Goal: Task Accomplishment & Management: Use online tool/utility

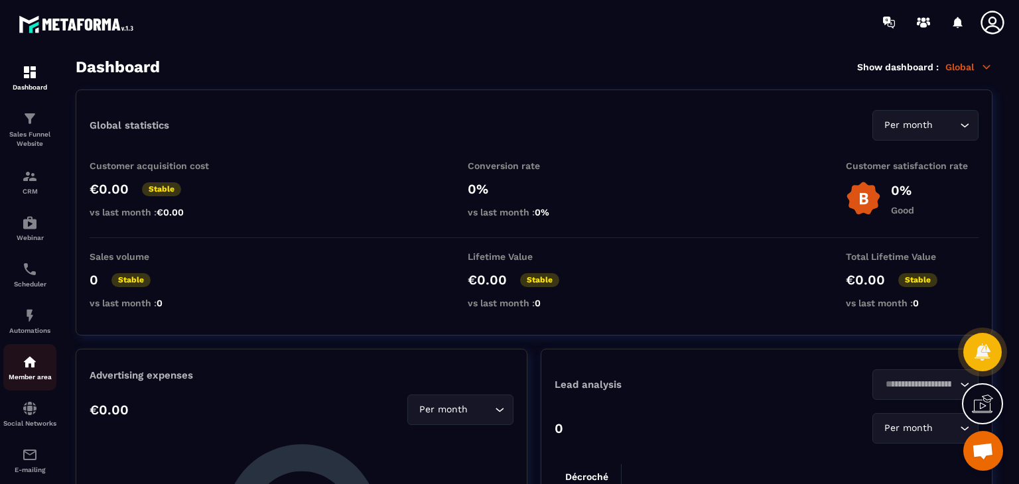
click at [13, 385] on link "Member area" at bounding box center [29, 367] width 53 height 46
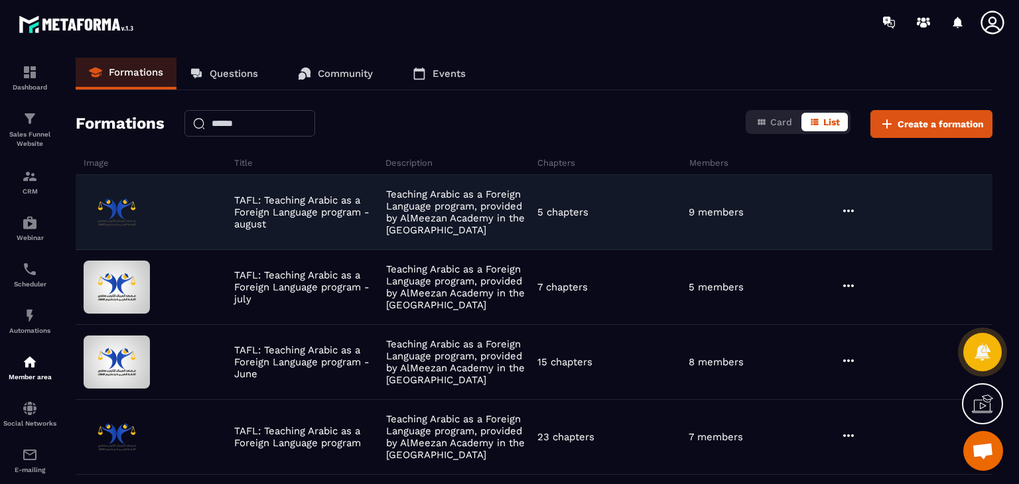
click at [845, 216] on icon at bounding box center [848, 211] width 16 height 16
click at [873, 237] on button "Edit" at bounding box center [882, 238] width 80 height 24
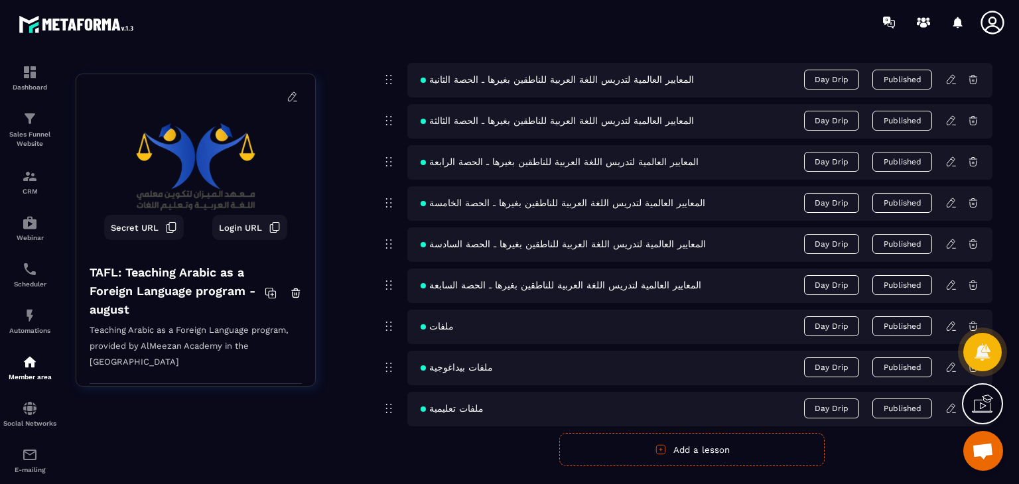
scroll to position [749, 0]
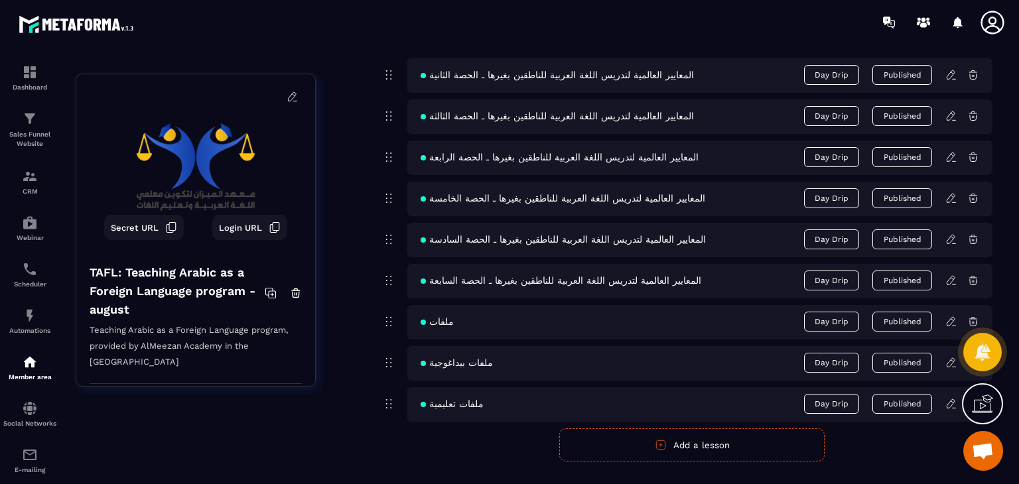
click at [948, 280] on icon at bounding box center [951, 281] width 12 height 12
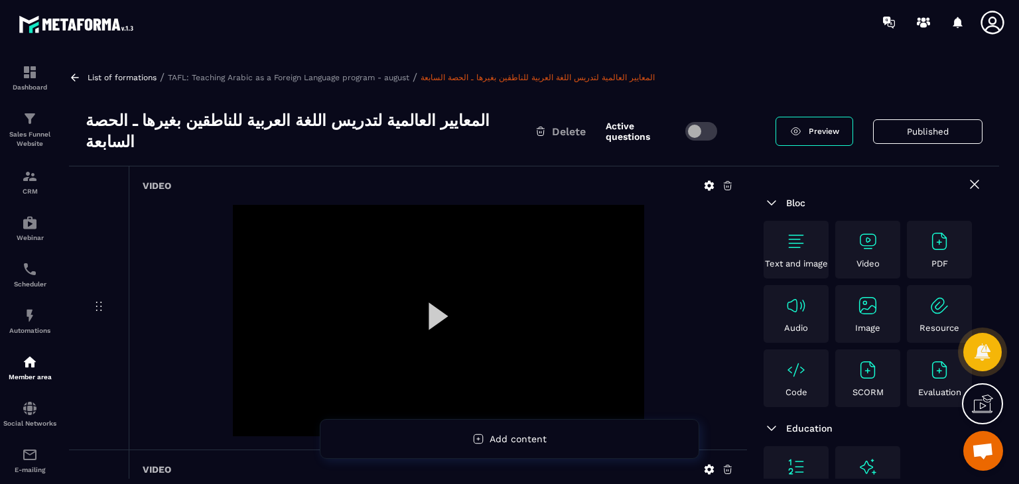
click at [300, 101] on div "المعايير العالمية لتدريس اللغة العربية للناطقين بغيرها ـ الحصة السابعة Delete A…" at bounding box center [534, 132] width 930 height 70
click at [302, 118] on h3 "المعايير العالمية لتدريس اللغة العربية للناطقين بغيرها ـ الحصة السابعة" at bounding box center [310, 131] width 449 height 42
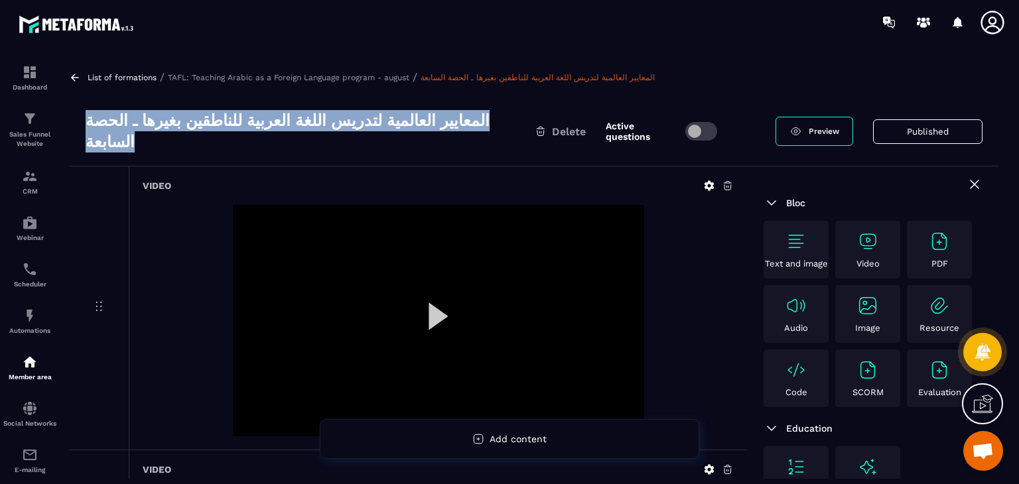
click at [302, 118] on h3 "المعايير العالمية لتدريس اللغة العربية للناطقين بغيرها ـ الحصة السابعة" at bounding box center [310, 131] width 449 height 42
copy div "المعايير العالمية لتدريس اللغة العربية للناطقين بغيرها ـ الحصة السابعة"
click at [80, 76] on icon at bounding box center [75, 78] width 12 height 12
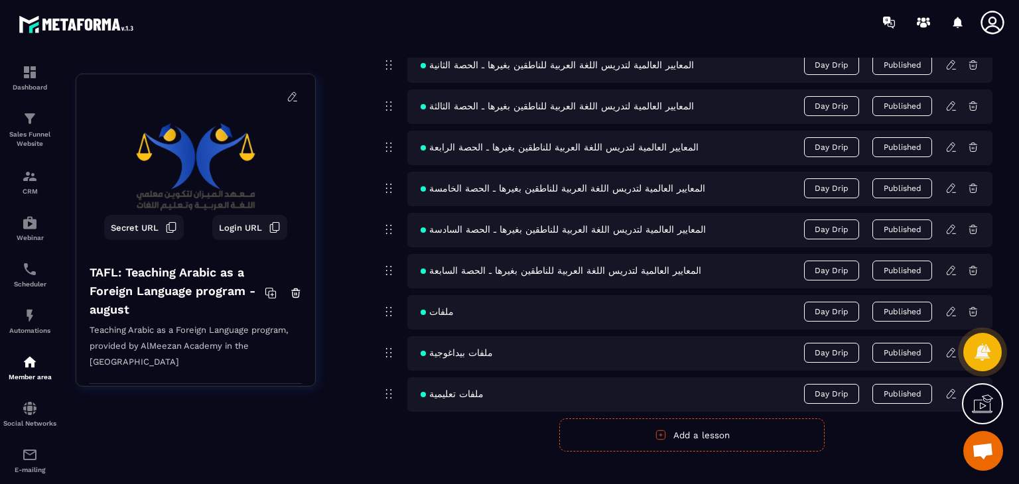
scroll to position [796, 0]
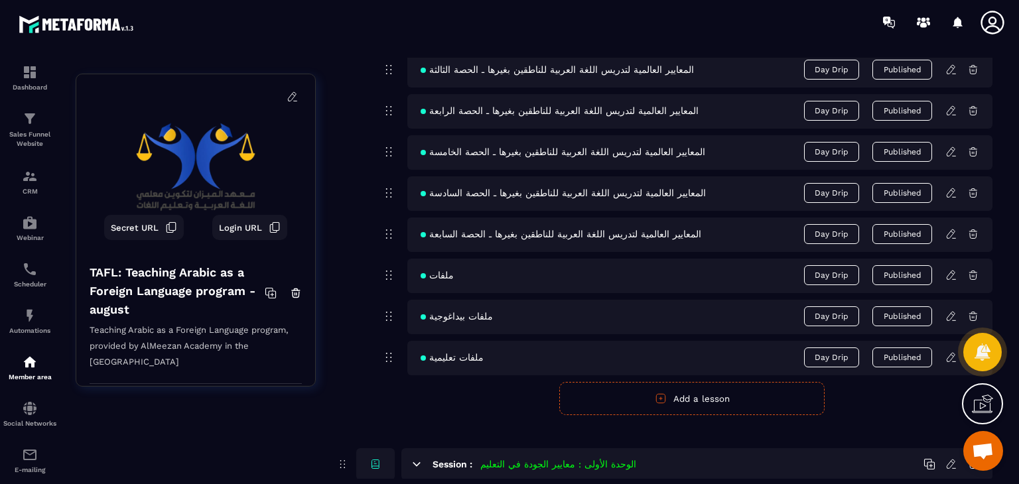
click at [672, 396] on button "Add a lesson" at bounding box center [691, 398] width 265 height 33
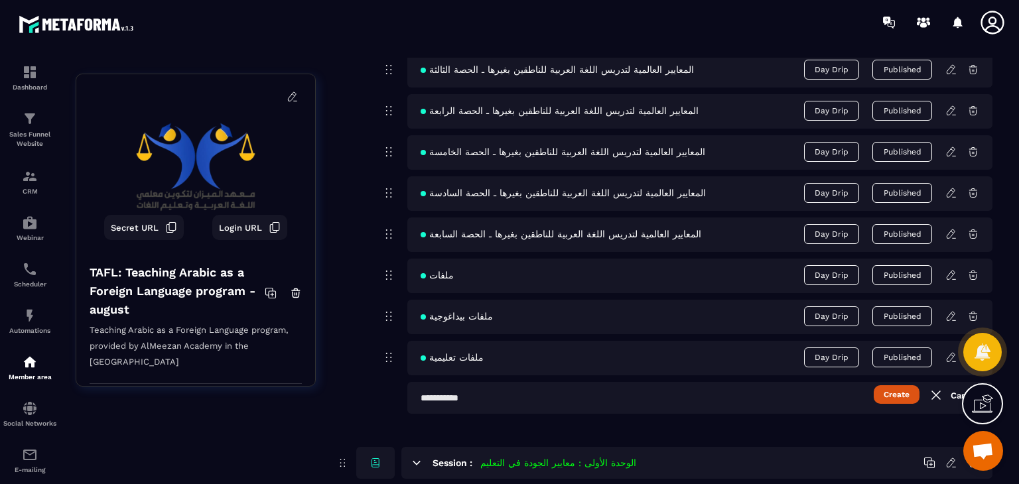
click at [606, 393] on input "text" at bounding box center [699, 398] width 585 height 32
paste input "**********"
type input "**********"
click at [899, 393] on button "Create" at bounding box center [896, 394] width 46 height 19
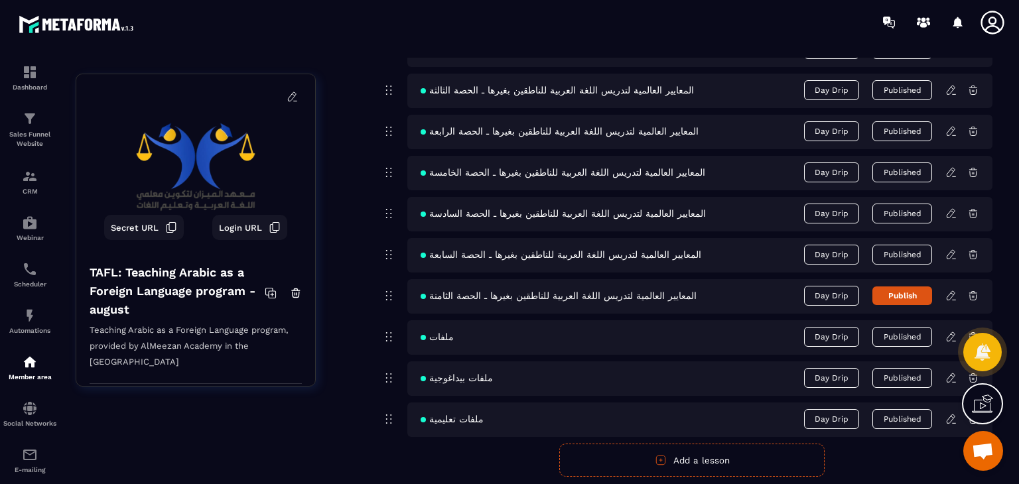
scroll to position [857, 0]
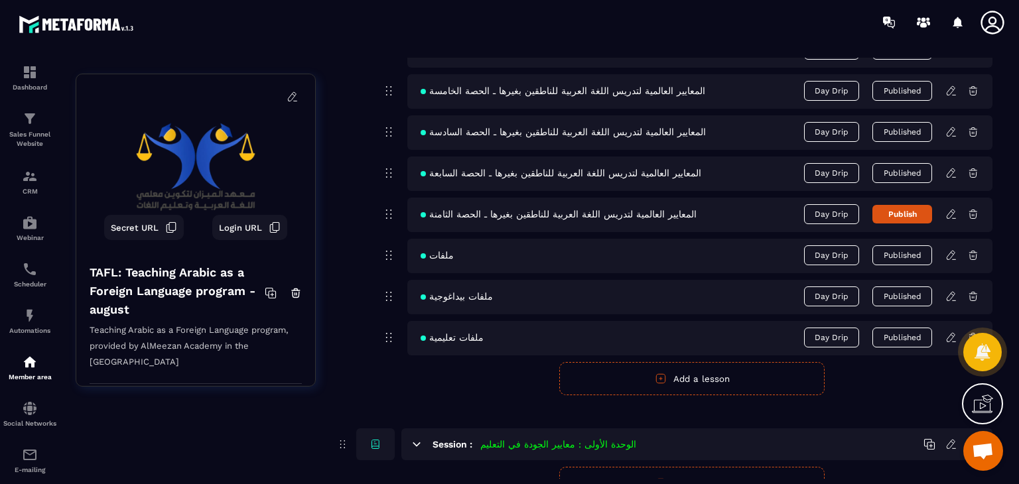
click at [951, 217] on icon at bounding box center [951, 214] width 12 height 12
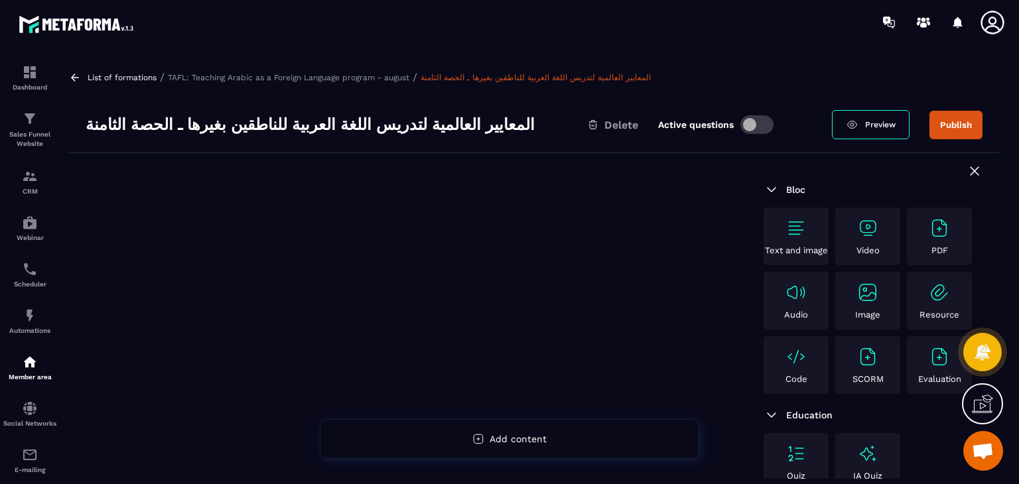
click at [860, 239] on div "Video" at bounding box center [867, 237] width 58 height 38
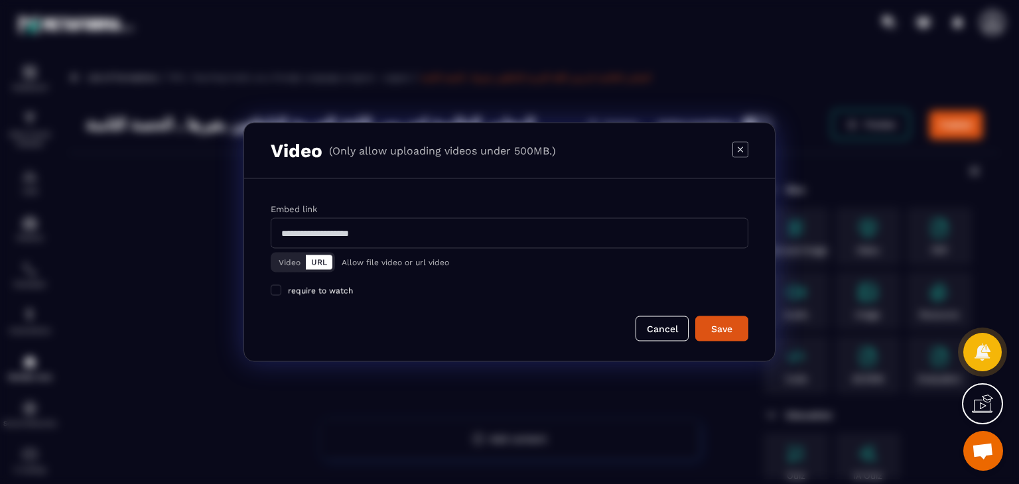
click at [294, 258] on button "Video" at bounding box center [289, 262] width 32 height 15
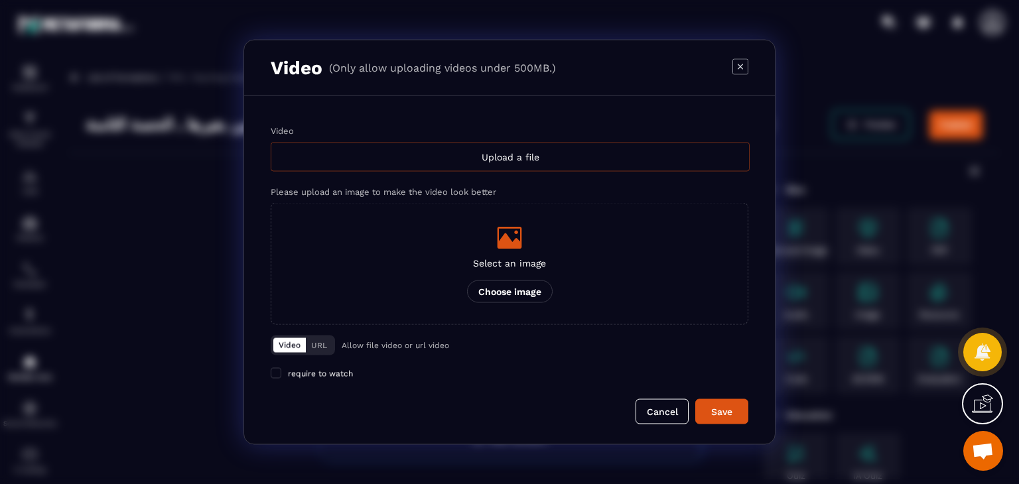
click at [553, 160] on div "Upload a file" at bounding box center [510, 157] width 479 height 29
click at [0, 0] on input "Video Upload a file" at bounding box center [0, 0] width 0 height 0
click at [737, 77] on div "Video (Only allow uploading videos under 500MB.)" at bounding box center [509, 68] width 531 height 56
click at [740, 67] on icon "Modal window" at bounding box center [740, 66] width 16 height 16
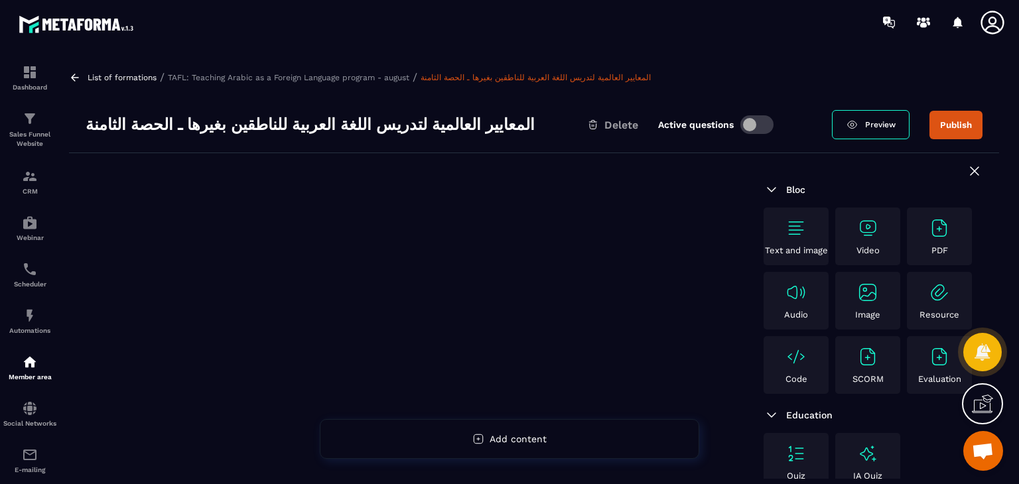
click at [881, 237] on div "Video" at bounding box center [867, 237] width 58 height 38
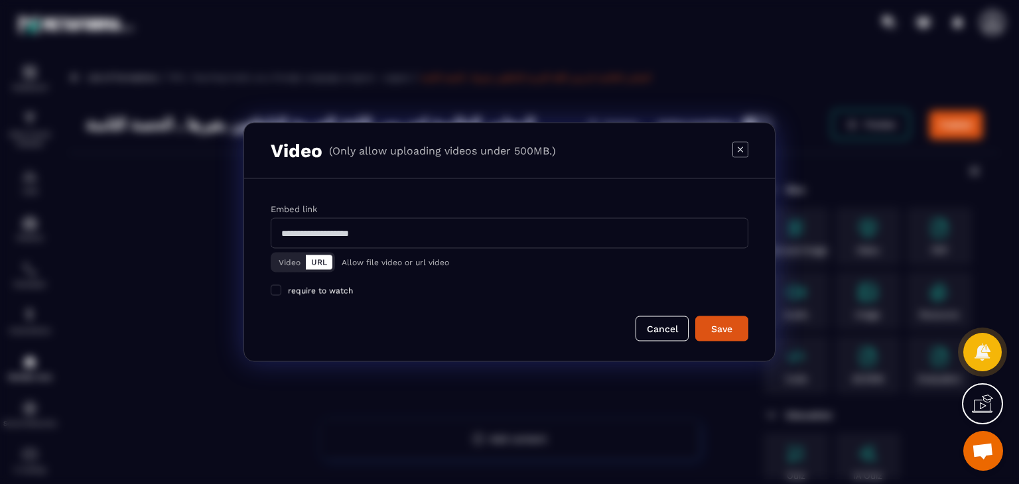
click at [290, 255] on button "Video" at bounding box center [289, 262] width 32 height 15
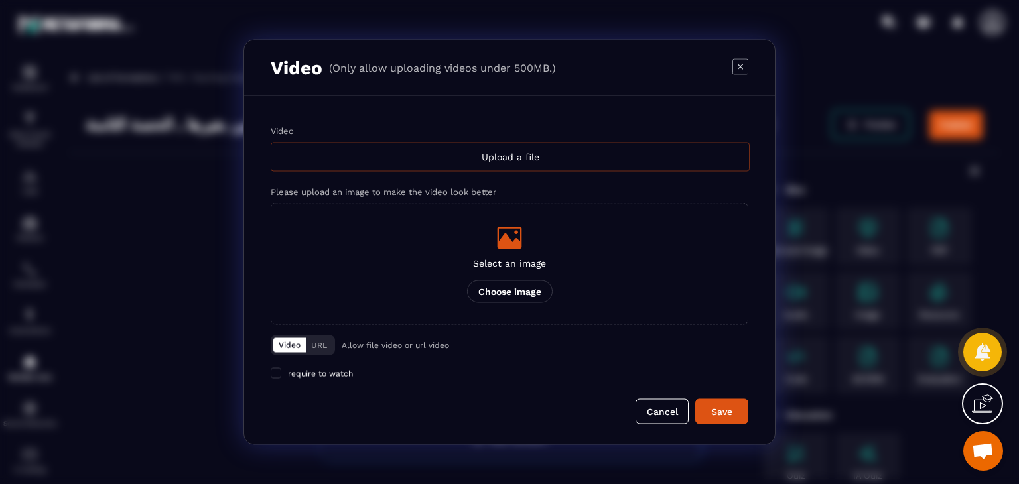
click at [438, 160] on div "Upload a file" at bounding box center [510, 157] width 479 height 29
click at [0, 0] on input "Video Upload a file" at bounding box center [0, 0] width 0 height 0
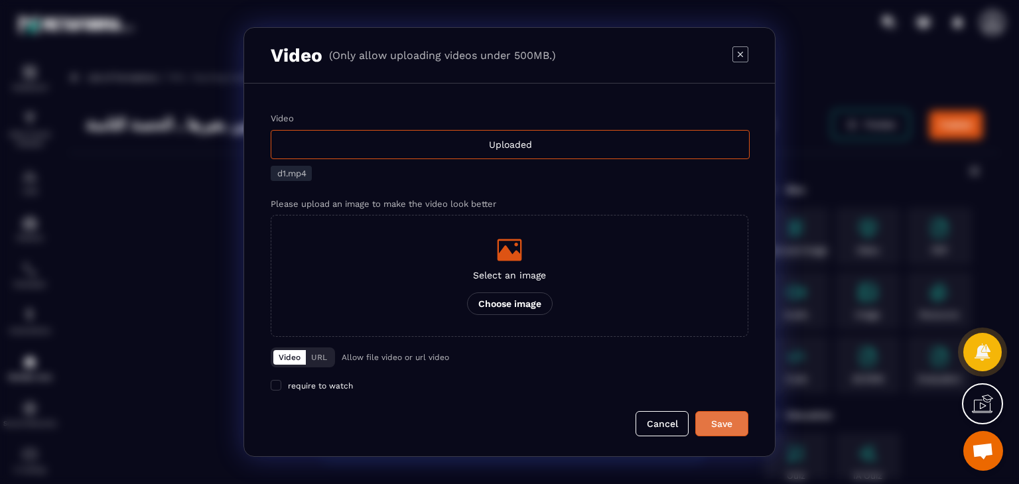
click at [734, 414] on button "Save" at bounding box center [721, 423] width 53 height 25
click at [723, 420] on div "Save" at bounding box center [722, 423] width 36 height 13
click at [729, 420] on div "Save" at bounding box center [722, 423] width 36 height 13
drag, startPoint x: 756, startPoint y: 53, endPoint x: 680, endPoint y: 43, distance: 76.3
click at [754, 54] on div "Video (Only allow uploading videos under 500MB.)" at bounding box center [509, 56] width 531 height 56
